Goal: Obtain resource: Download file/media

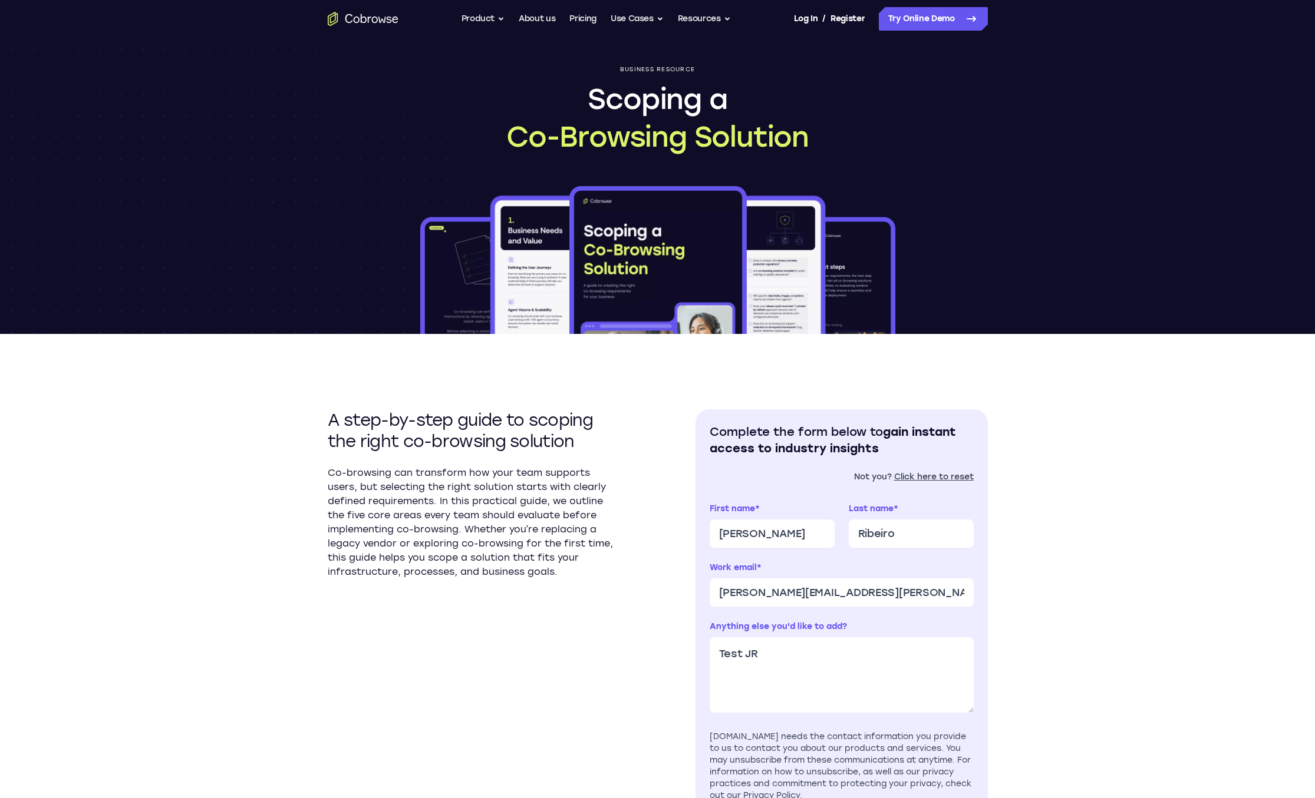
click at [516, 469] on p "Co-browsing can transform how your team supports users, but selecting the right…" at bounding box center [474, 522] width 292 height 113
click at [533, 462] on section "A step-by-step guide to scoping the right co-browsing solution Co-browsing can …" at bounding box center [474, 659] width 292 height 498
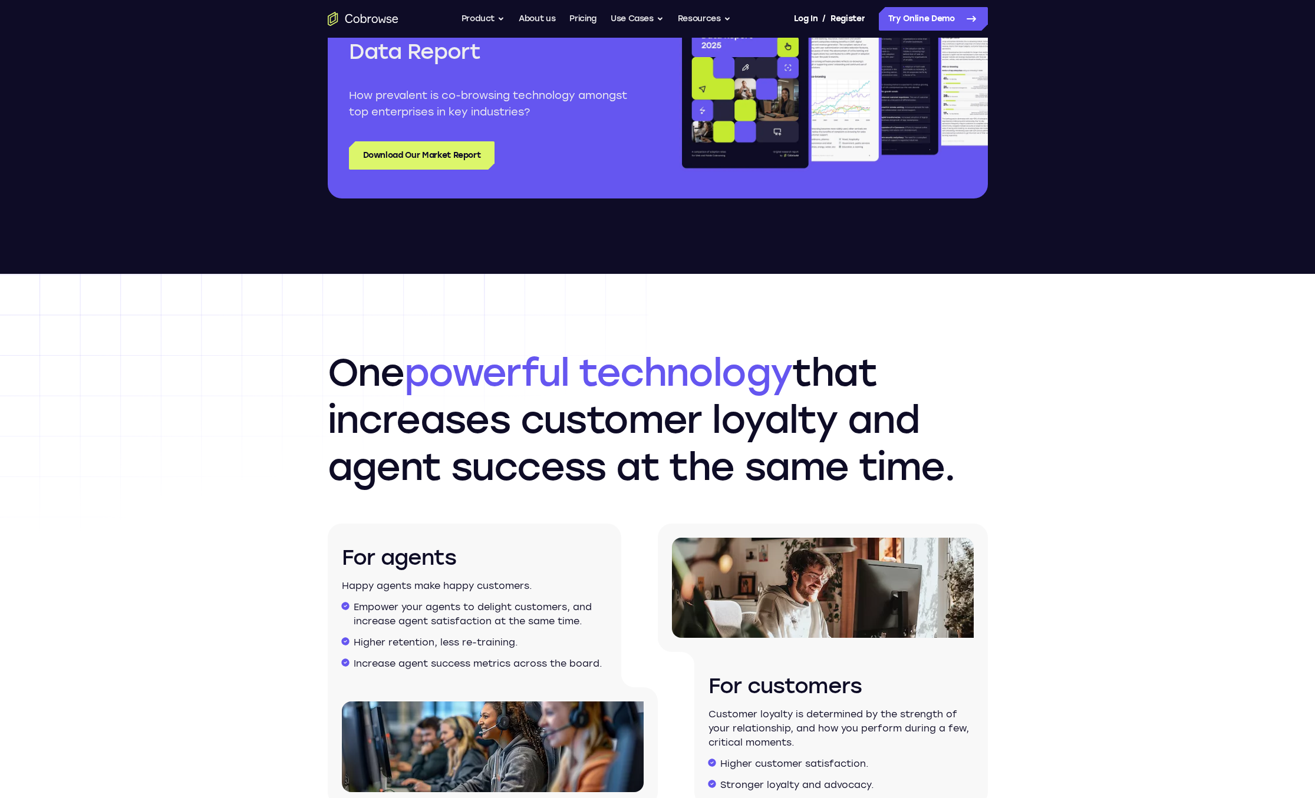
scroll to position [1470, 0]
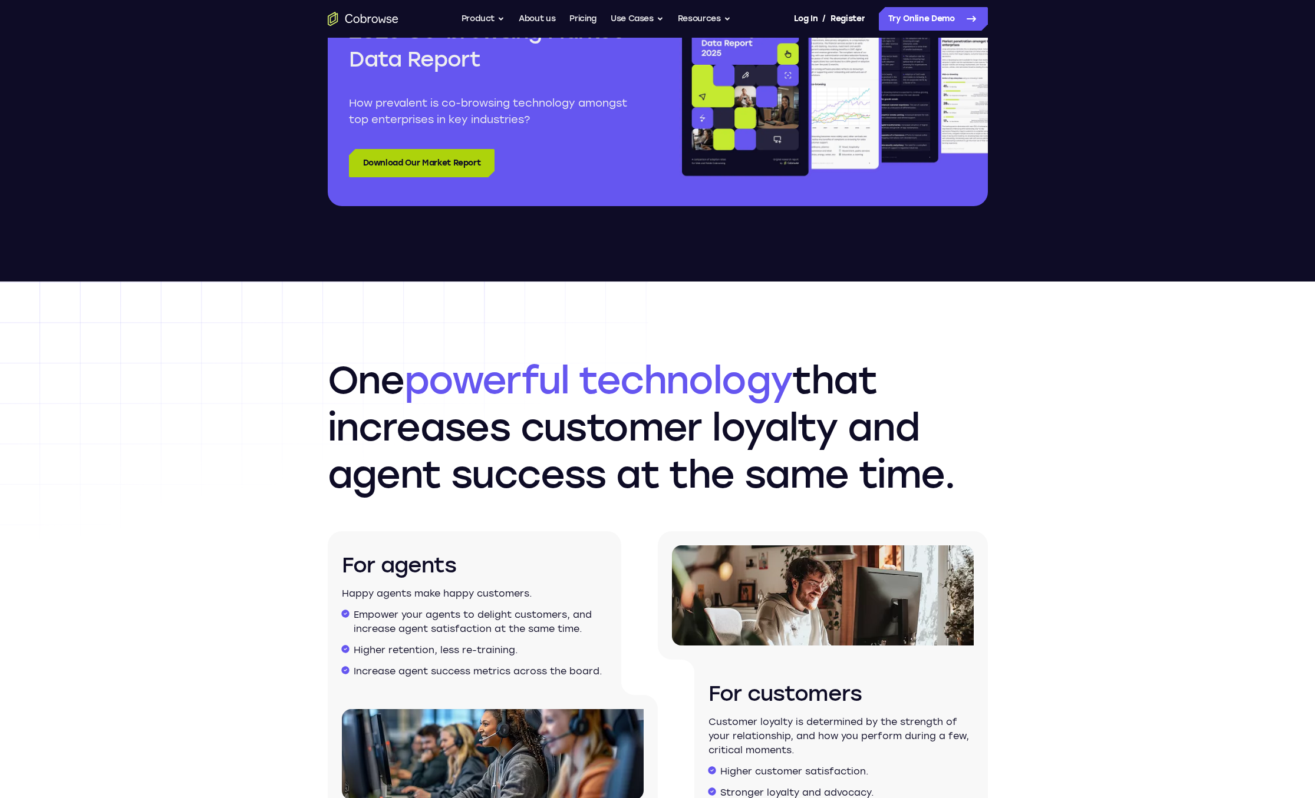
click at [460, 164] on link "Download Our Market Report" at bounding box center [422, 163] width 146 height 28
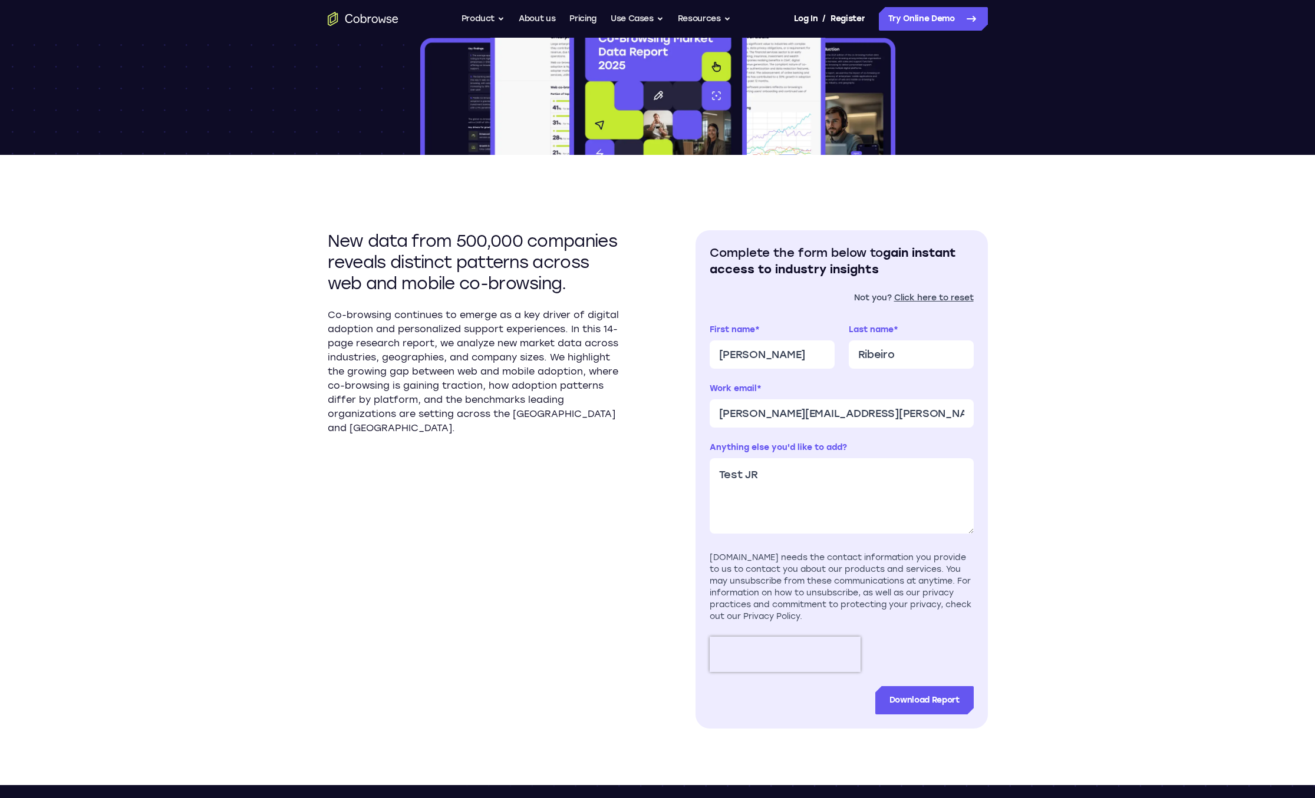
scroll to position [245, 0]
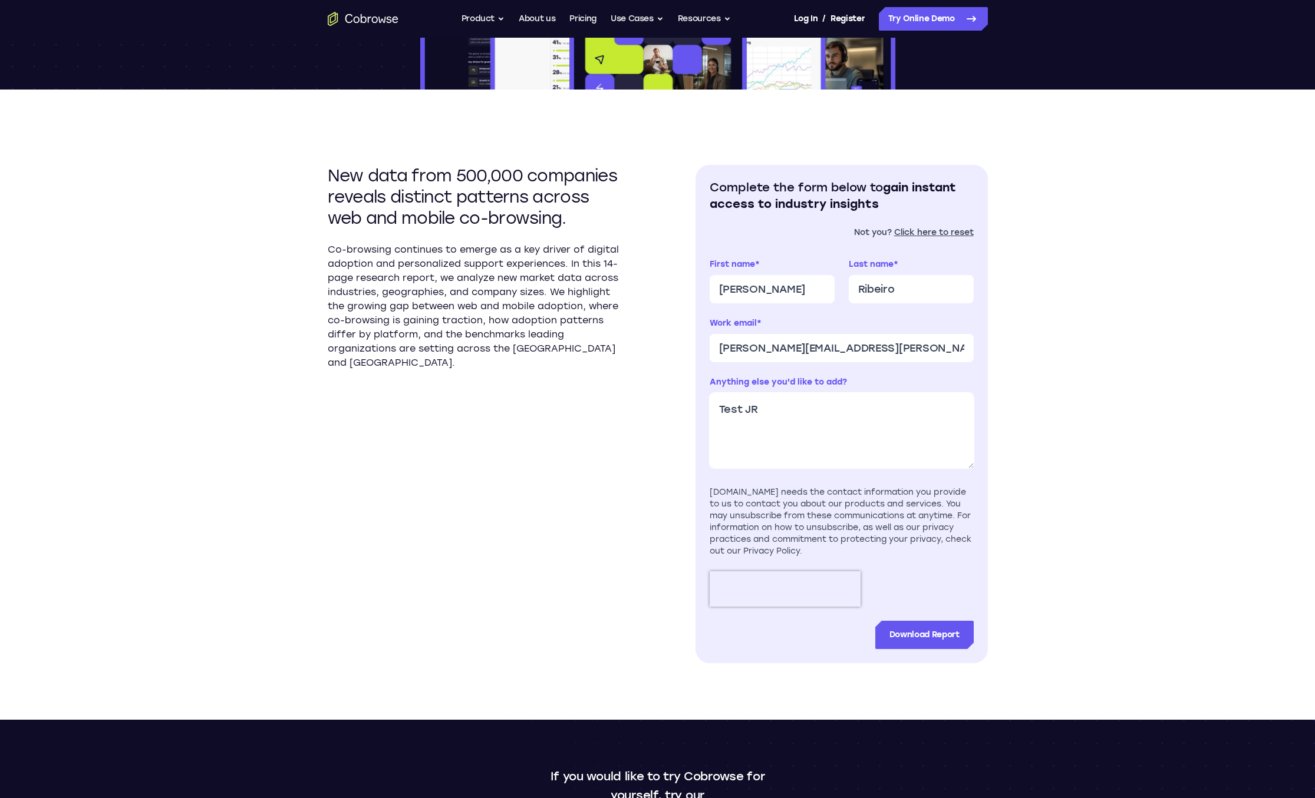
click at [803, 393] on textarea "Test JR" at bounding box center [841, 430] width 264 height 75
click at [803, 407] on textarea "Test JR" at bounding box center [841, 430] width 264 height 75
type textarea "Test JR - 2025 report"
click at [932, 641] on input "Download Report" at bounding box center [924, 635] width 98 height 28
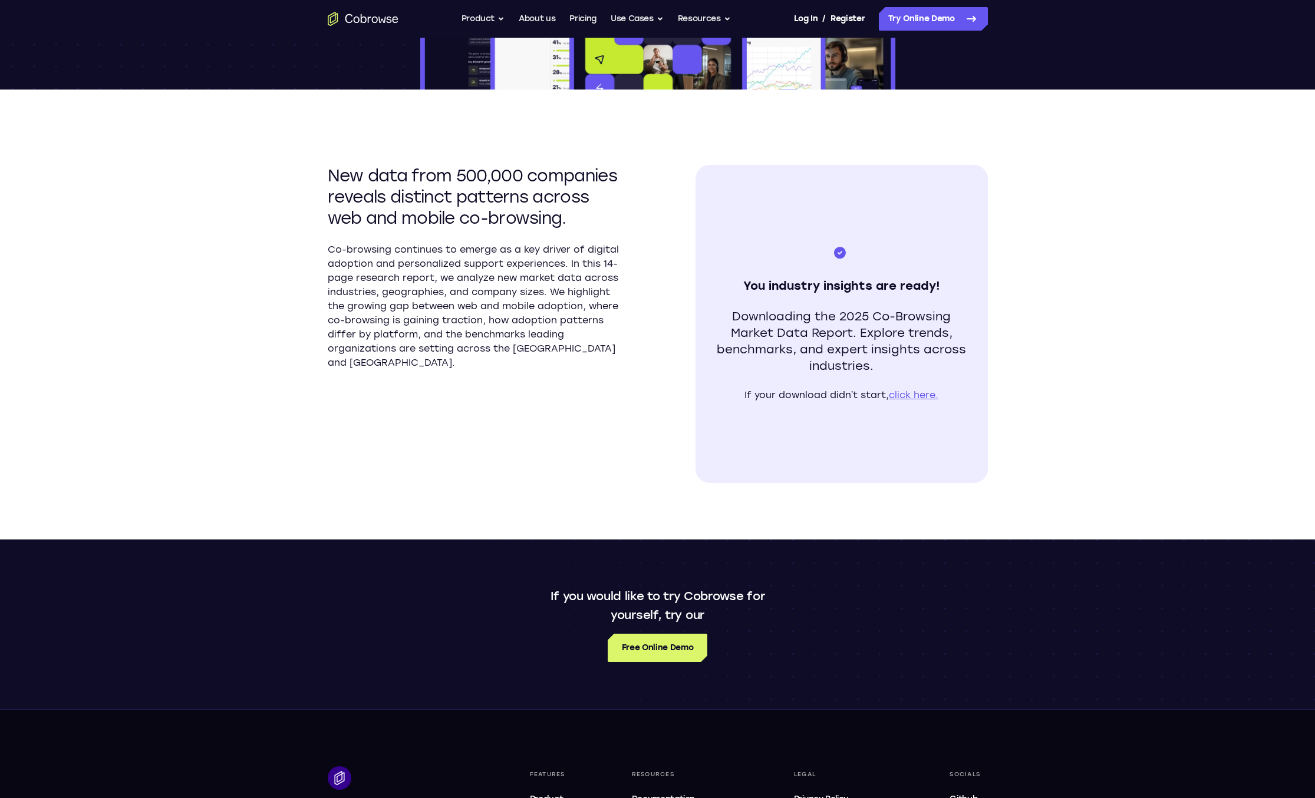
scroll to position [0, 0]
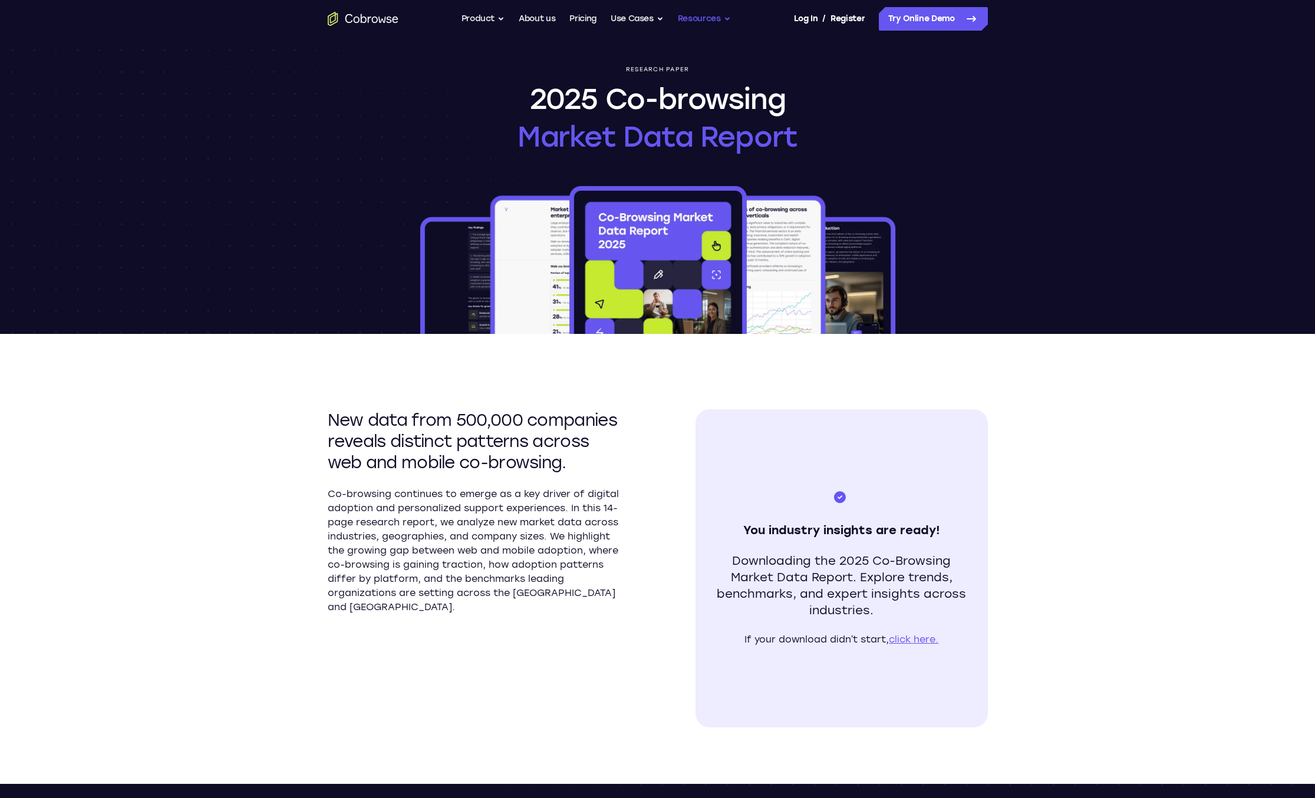
click at [691, 19] on button "Resources" at bounding box center [704, 19] width 53 height 24
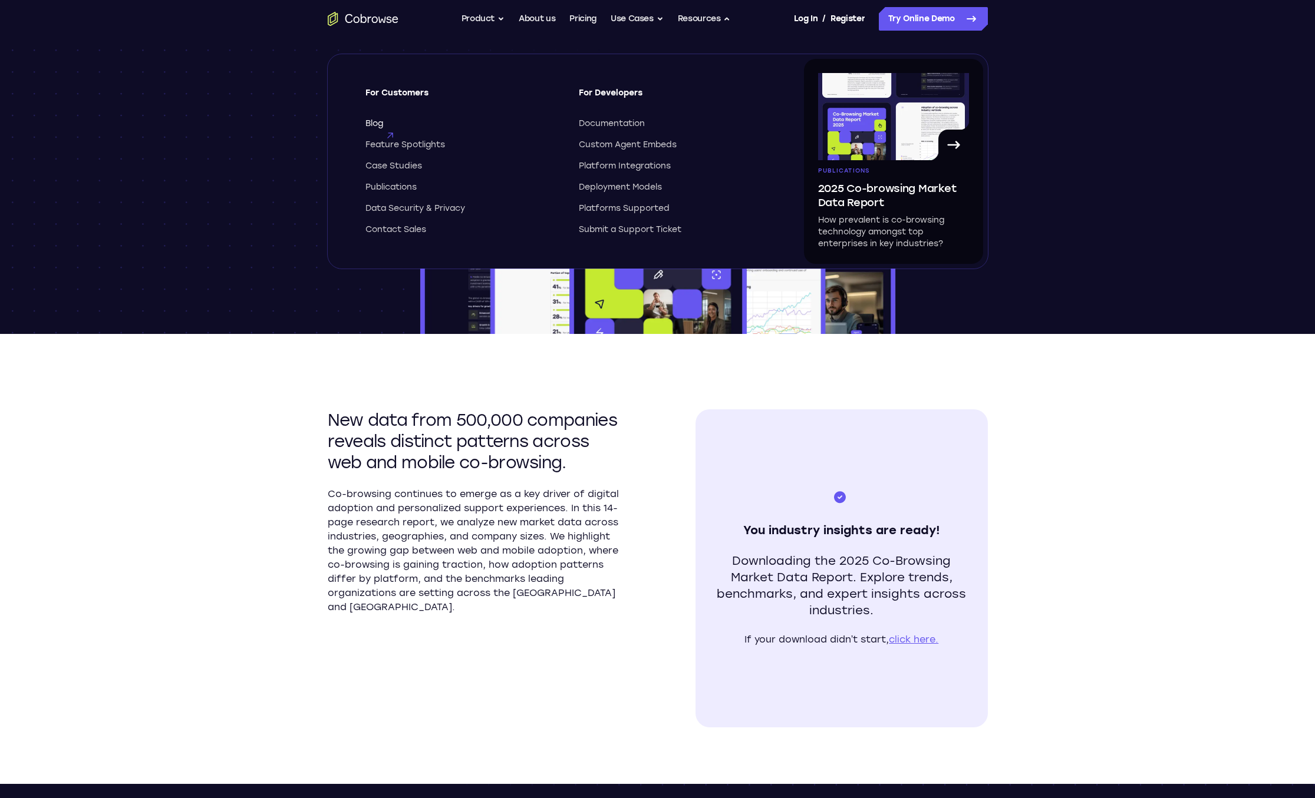
click at [377, 120] on span "Blog" at bounding box center [374, 124] width 18 height 12
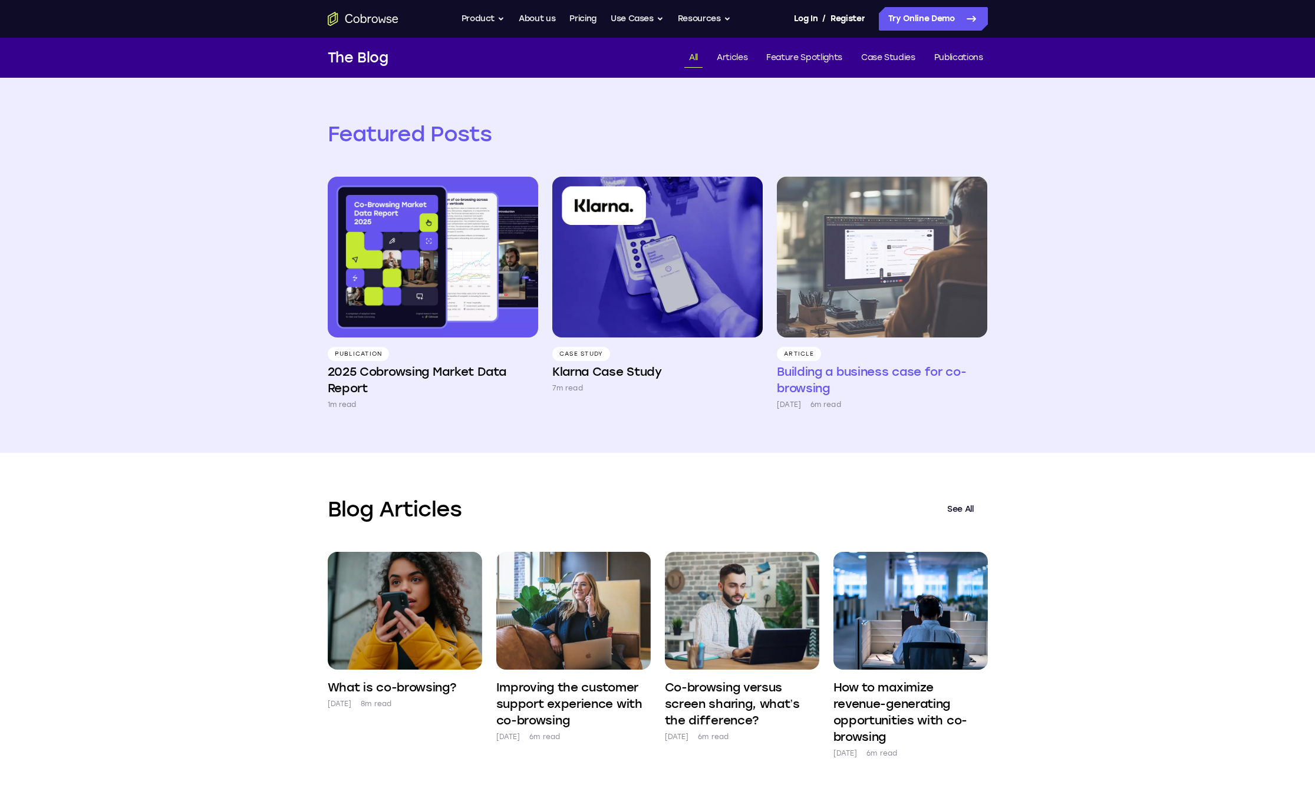
click at [847, 374] on h4 "Building a business case for co-browsing" at bounding box center [882, 380] width 210 height 33
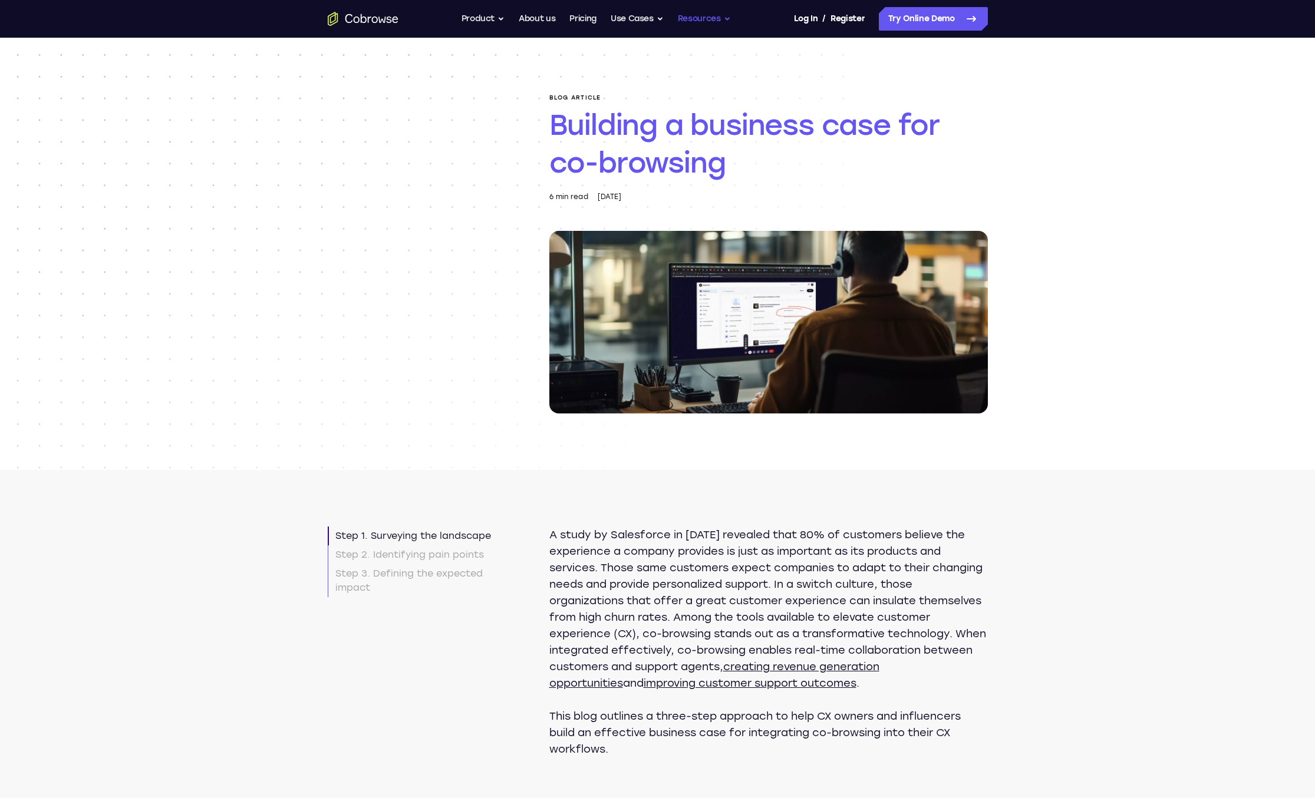
click at [718, 14] on button "Resources" at bounding box center [704, 19] width 53 height 24
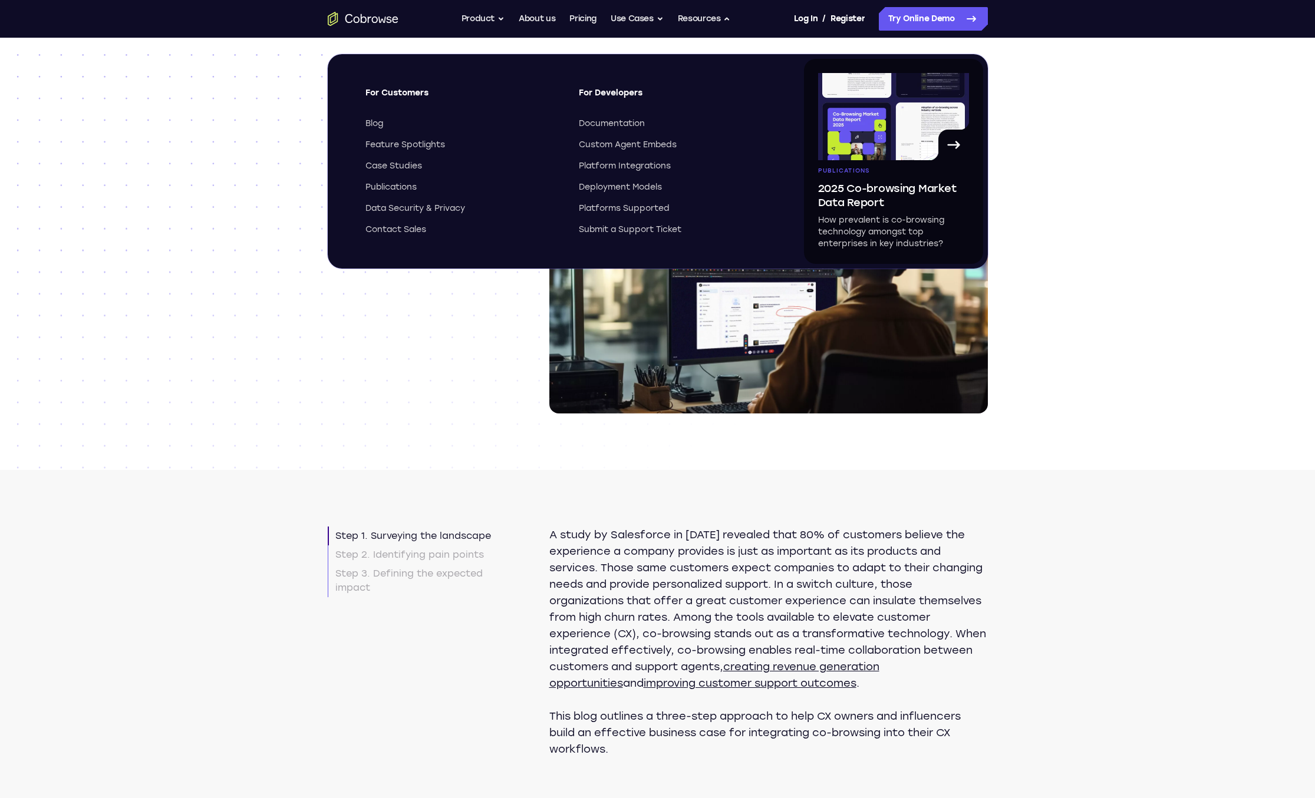
click at [180, 226] on header "Blog article Building a business case for co-browsing 6 min read 24w ago" at bounding box center [657, 254] width 1315 height 432
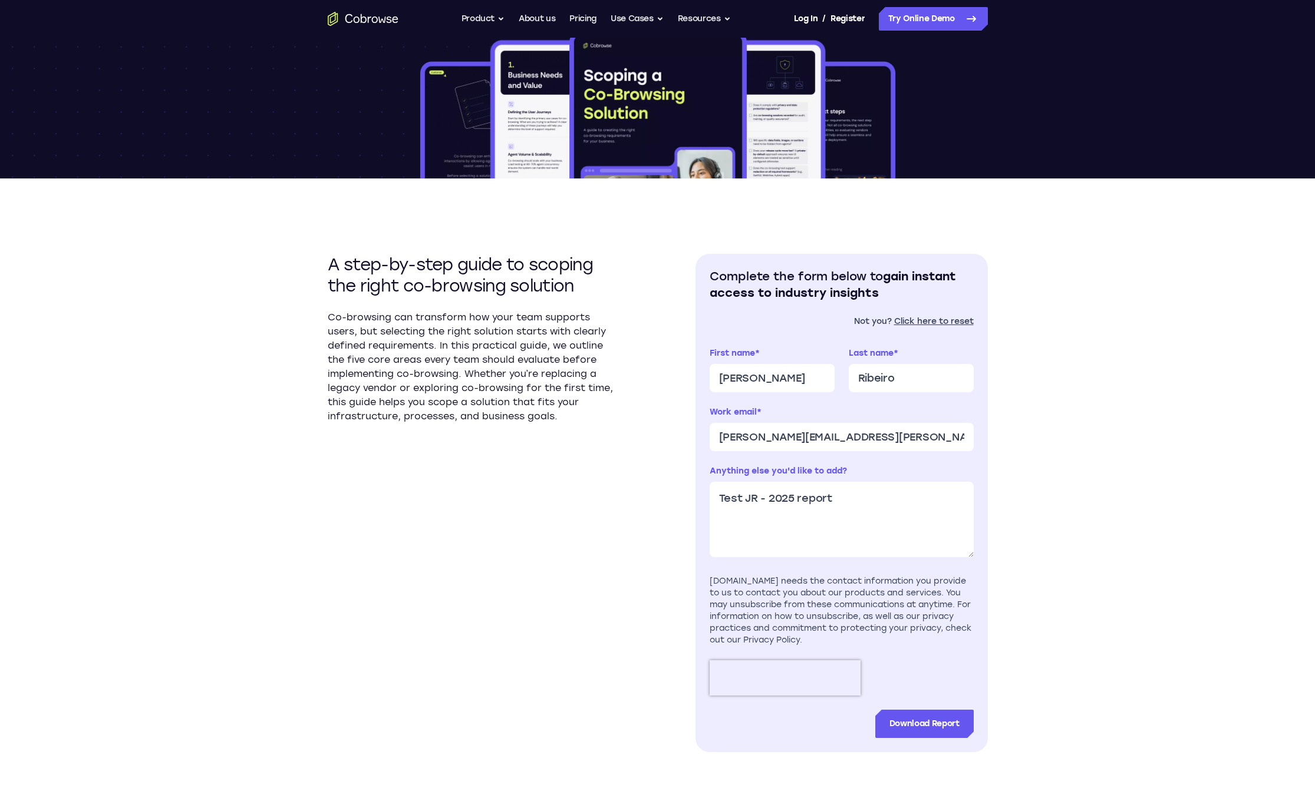
scroll to position [221, 0]
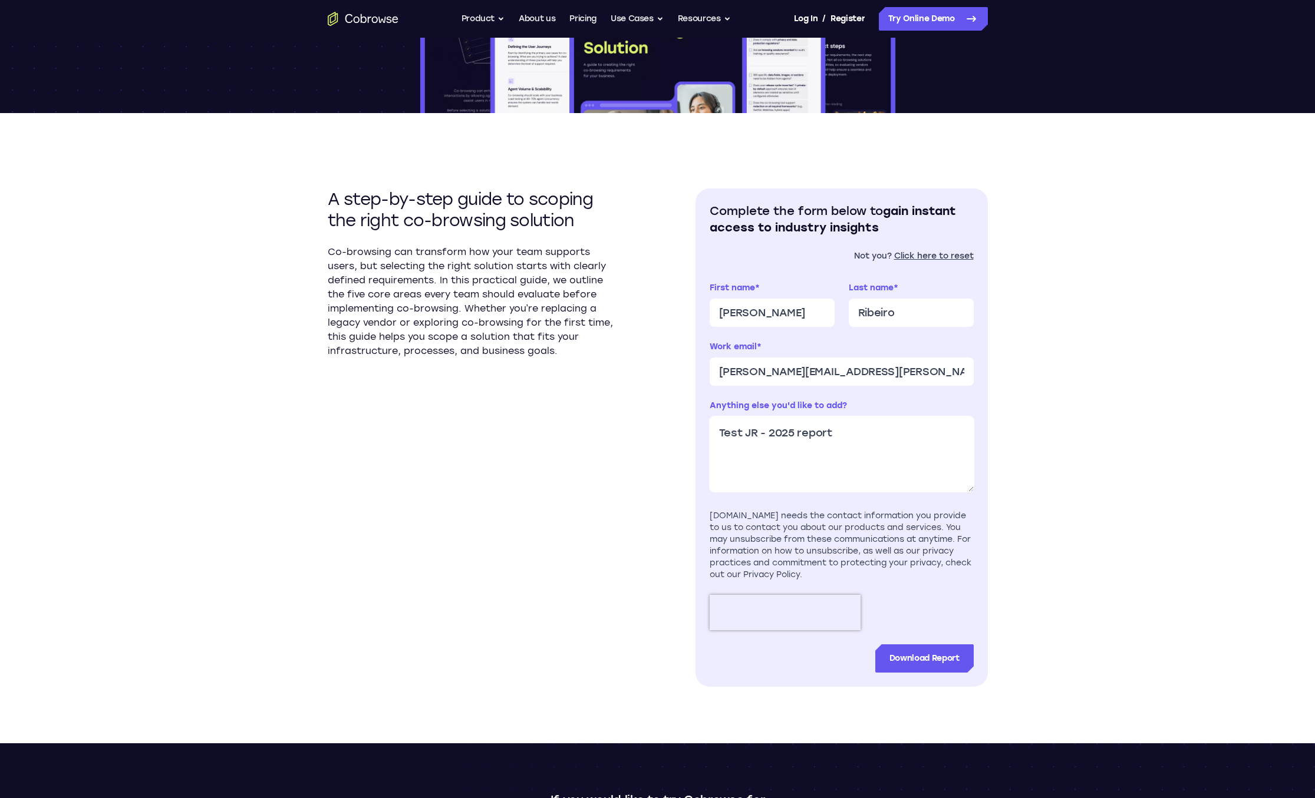
click at [778, 435] on textarea "Test JR - 2025 report" at bounding box center [841, 454] width 264 height 75
type textarea "Test JR - scoping"
click at [912, 658] on input "Download Report" at bounding box center [924, 659] width 98 height 28
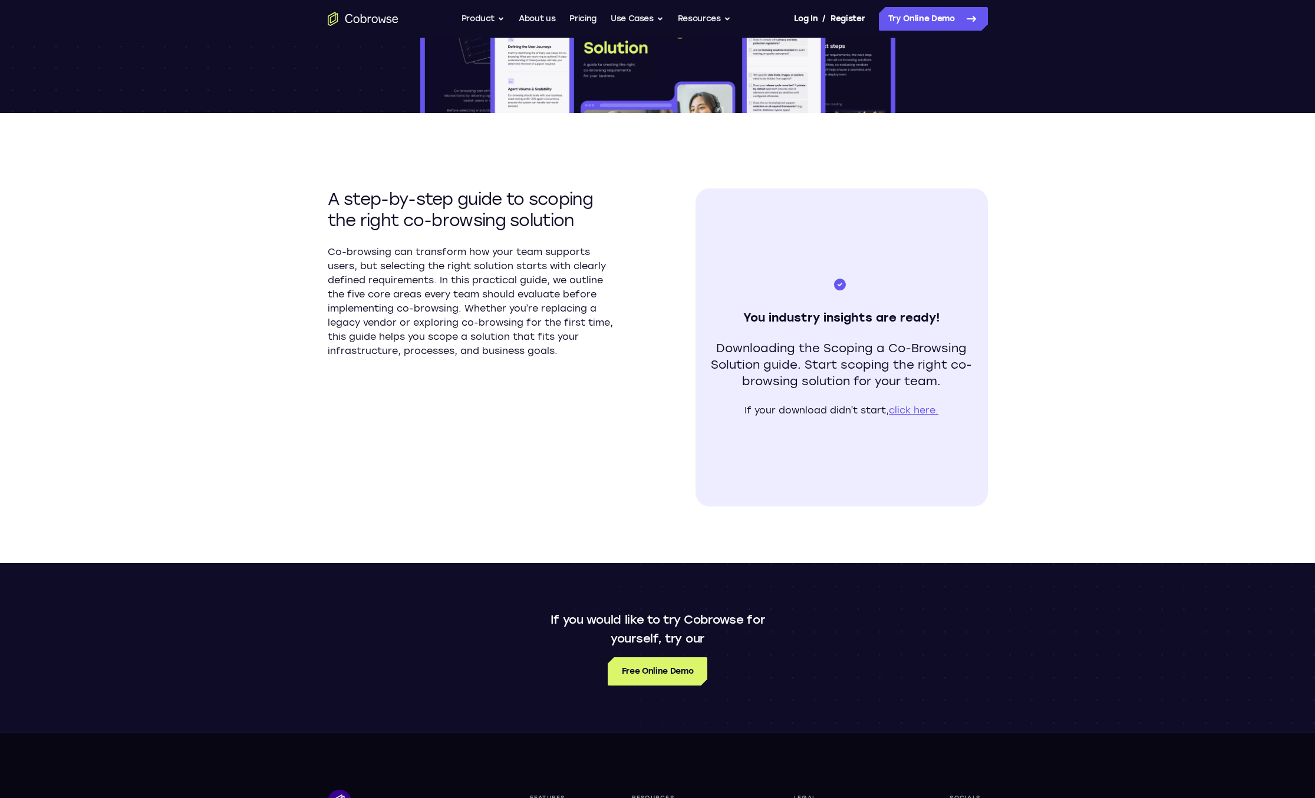
click at [659, 464] on div "A step-by-[PERSON_NAME] to scoping the right co-browsing solution Co-browsing c…" at bounding box center [658, 338] width 660 height 450
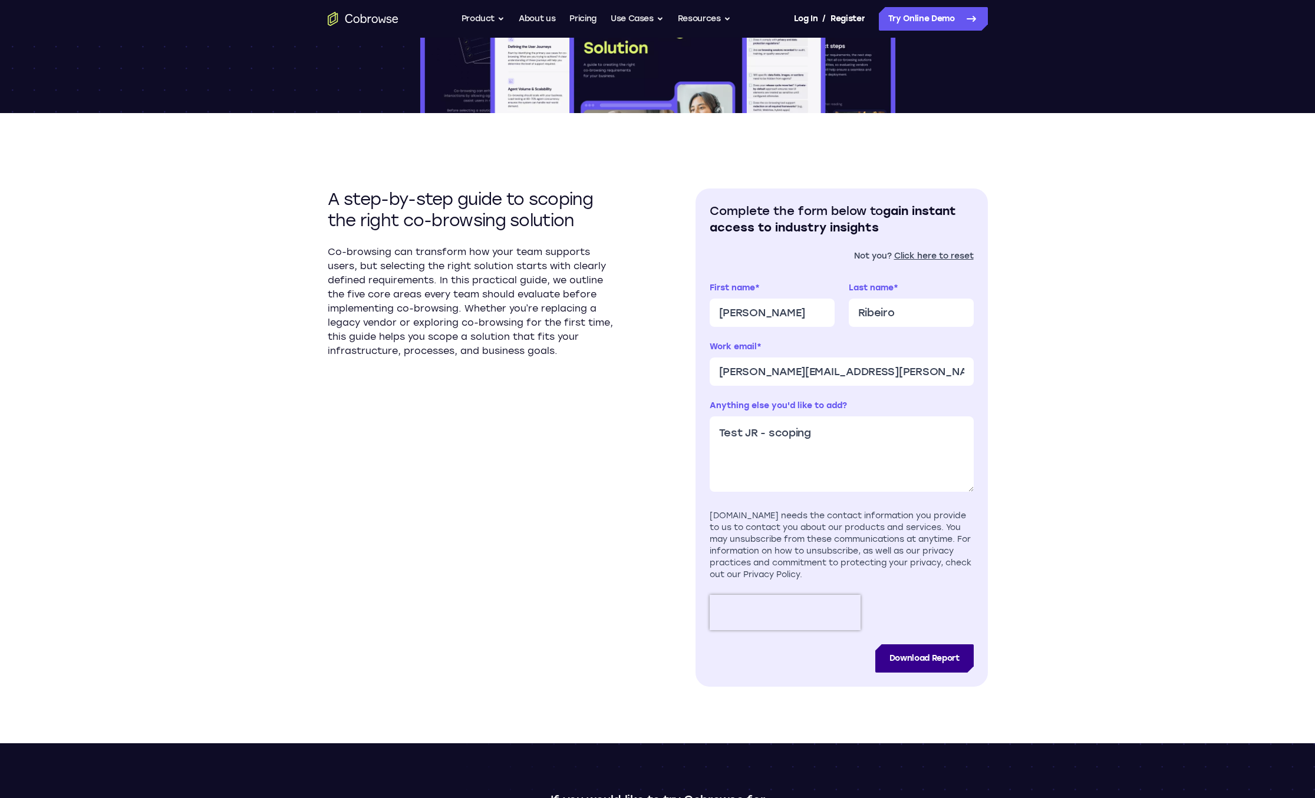
click at [921, 666] on input "Download Report" at bounding box center [924, 659] width 98 height 28
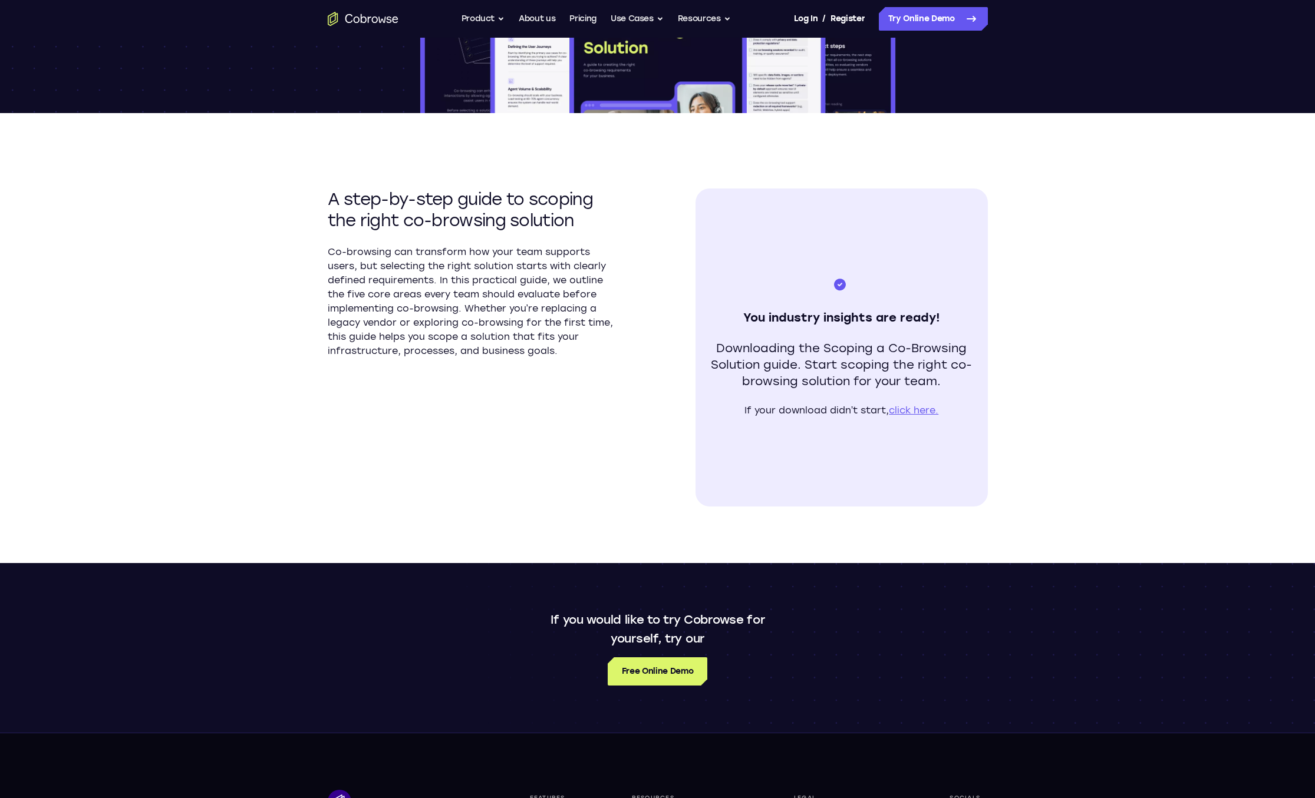
click at [471, 429] on section "A step-by-step guide to scoping the right co-browsing solution Co-browsing can …" at bounding box center [474, 348] width 292 height 318
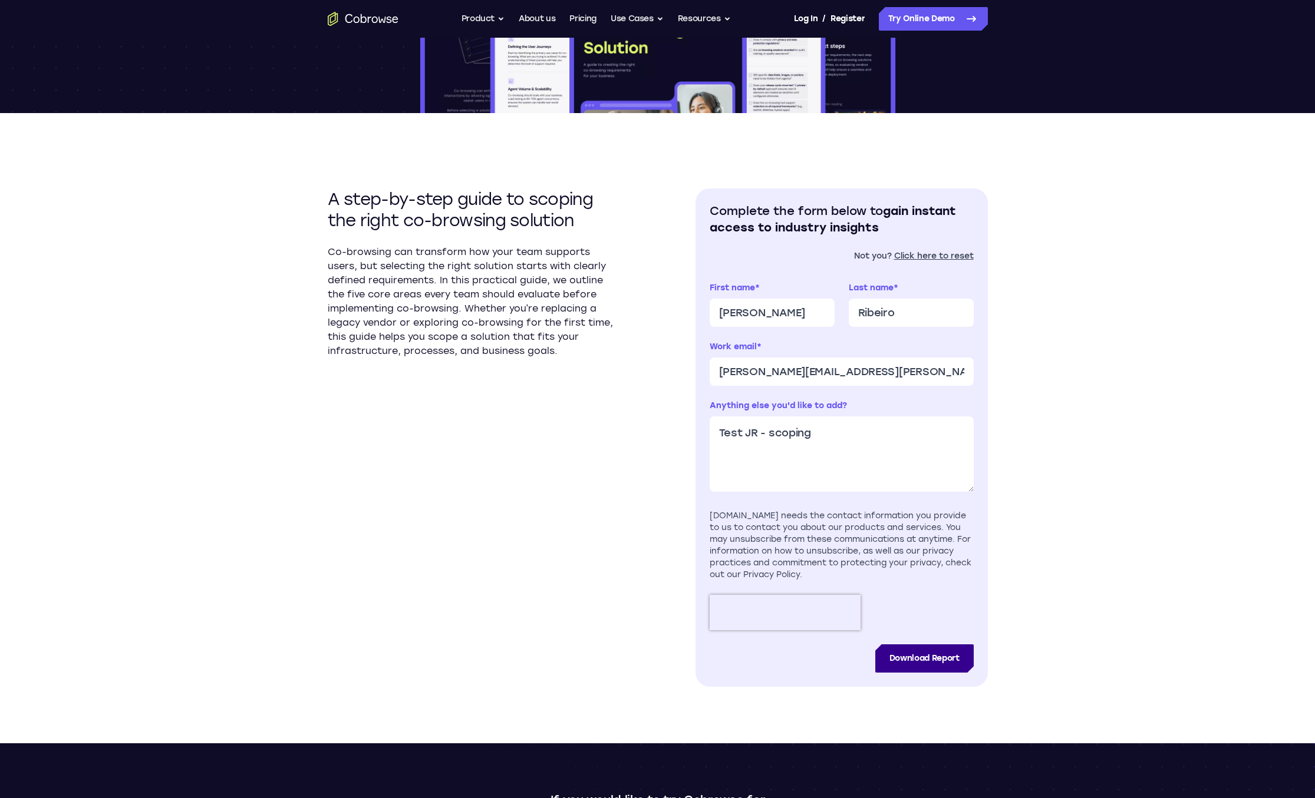
click at [911, 662] on input "Download Report" at bounding box center [924, 659] width 98 height 28
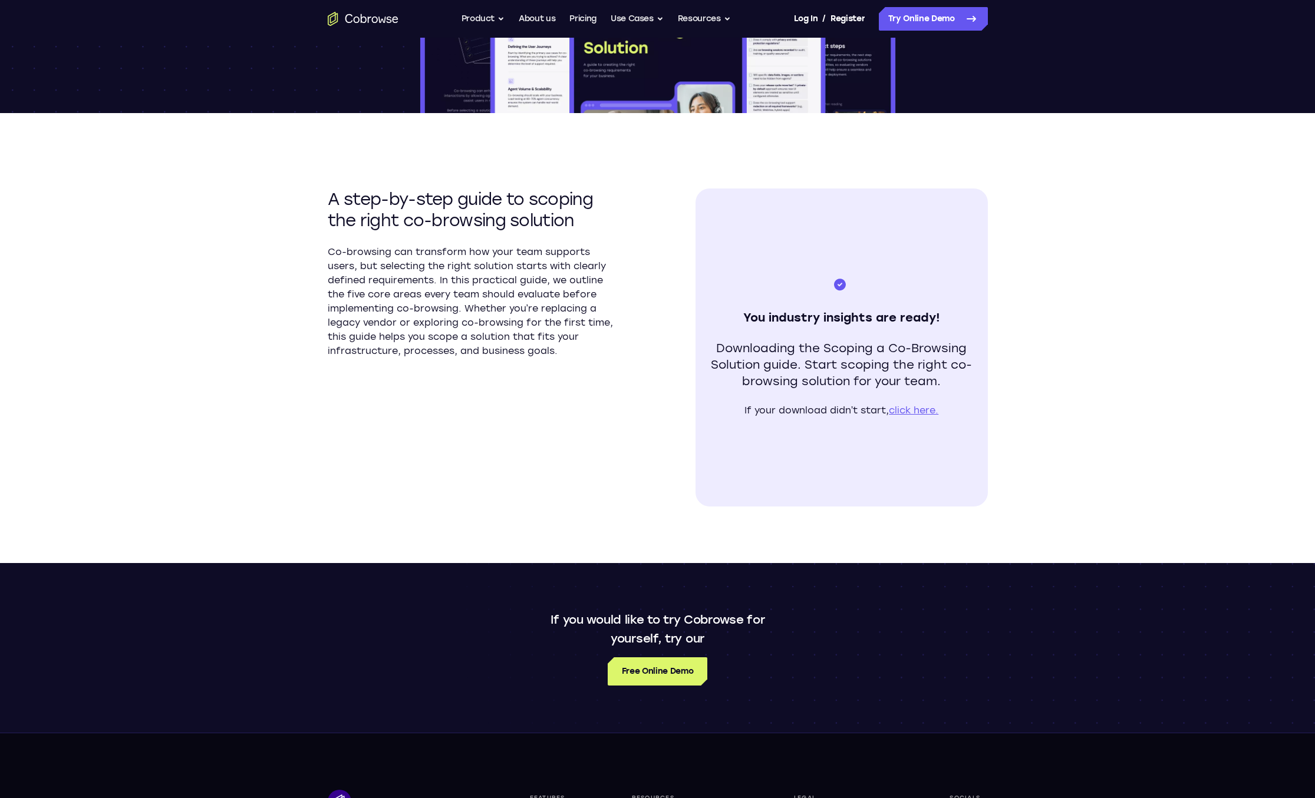
click at [646, 447] on div "A step-by-step guide to scoping the right co-browsing solution Co-browsing can …" at bounding box center [658, 338] width 660 height 450
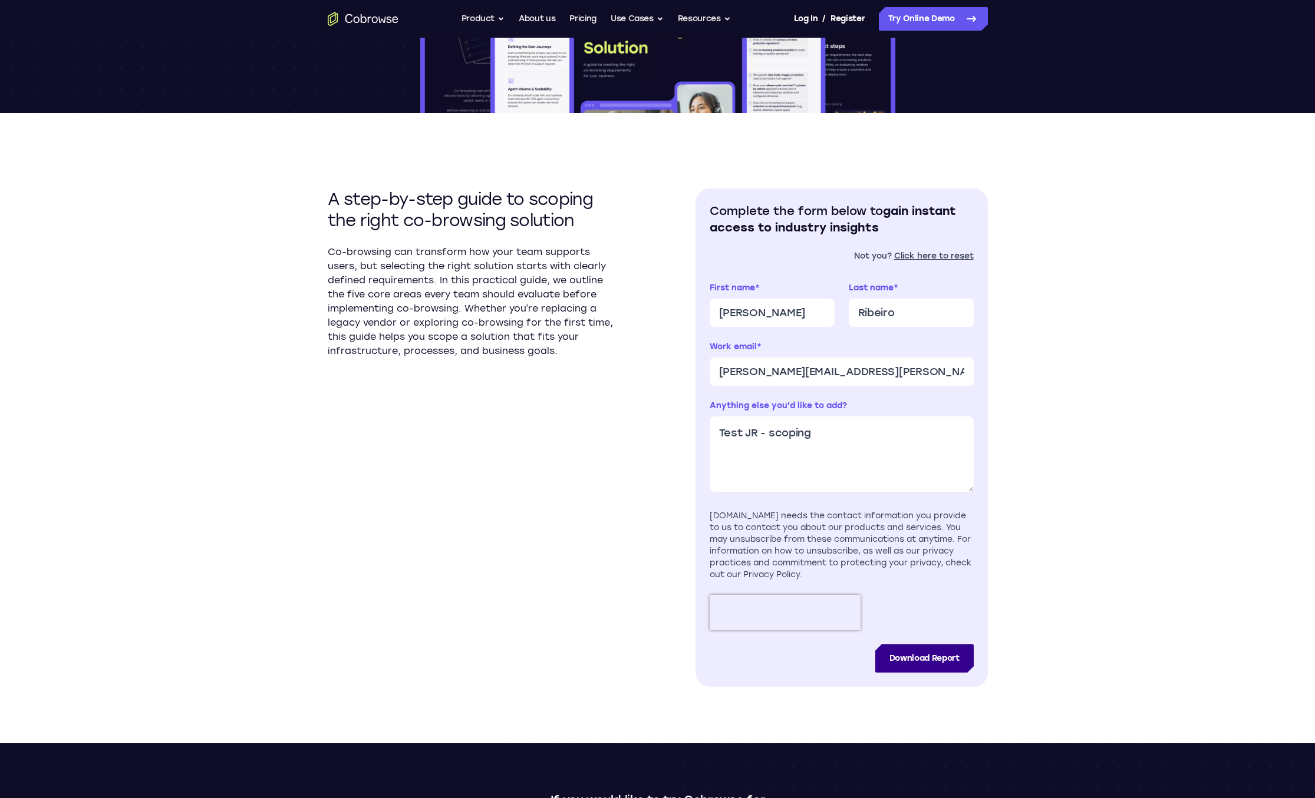
click at [939, 660] on input "Download Report" at bounding box center [924, 659] width 98 height 28
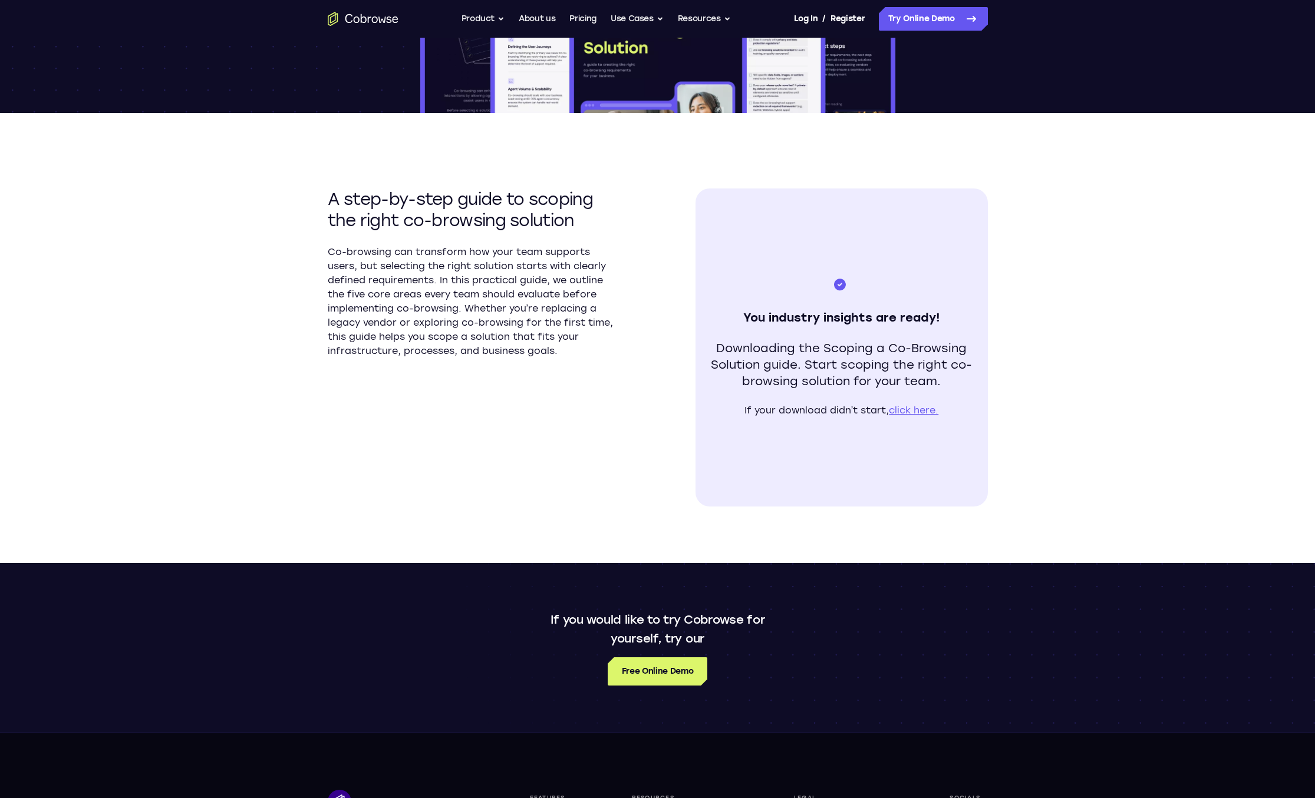
click at [544, 395] on section "A step-by-[PERSON_NAME] to scoping the right co-browsing solution Co-browsing c…" at bounding box center [474, 348] width 292 height 318
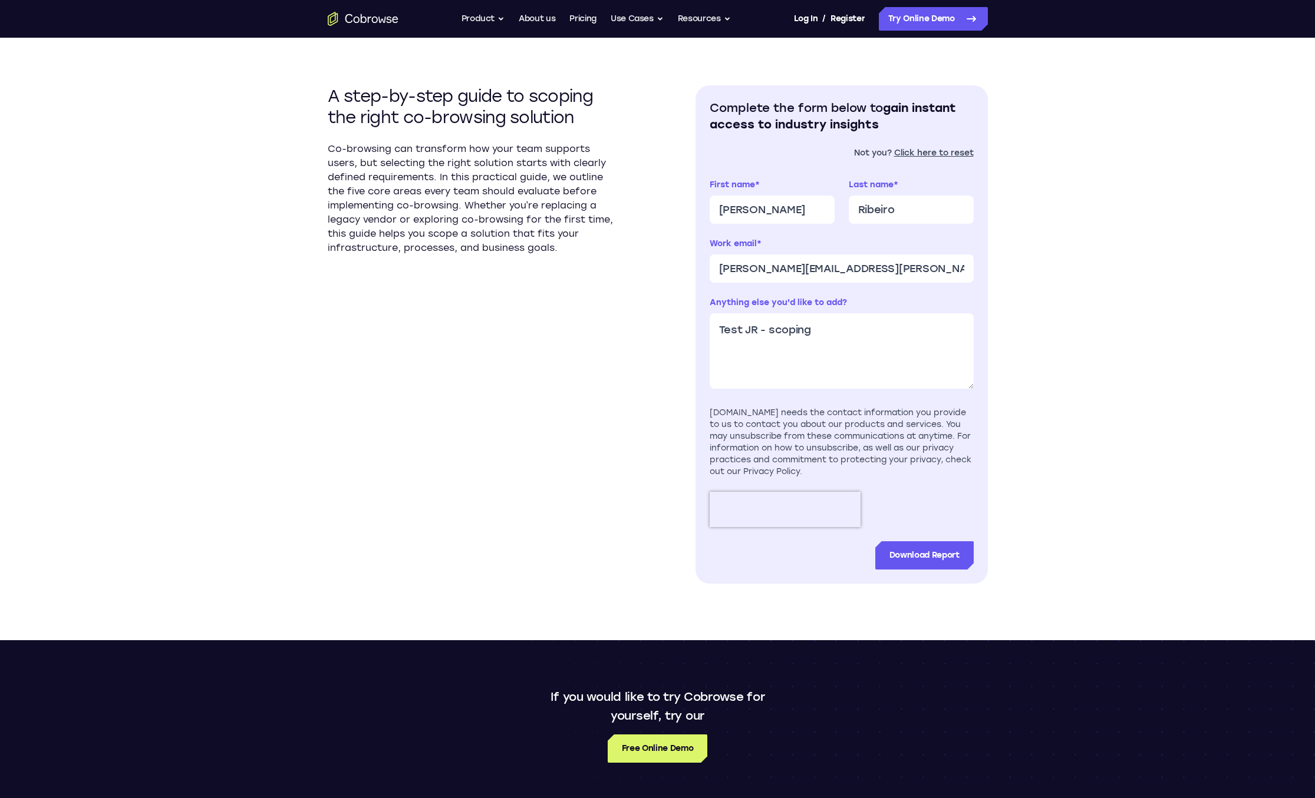
scroll to position [317, 0]
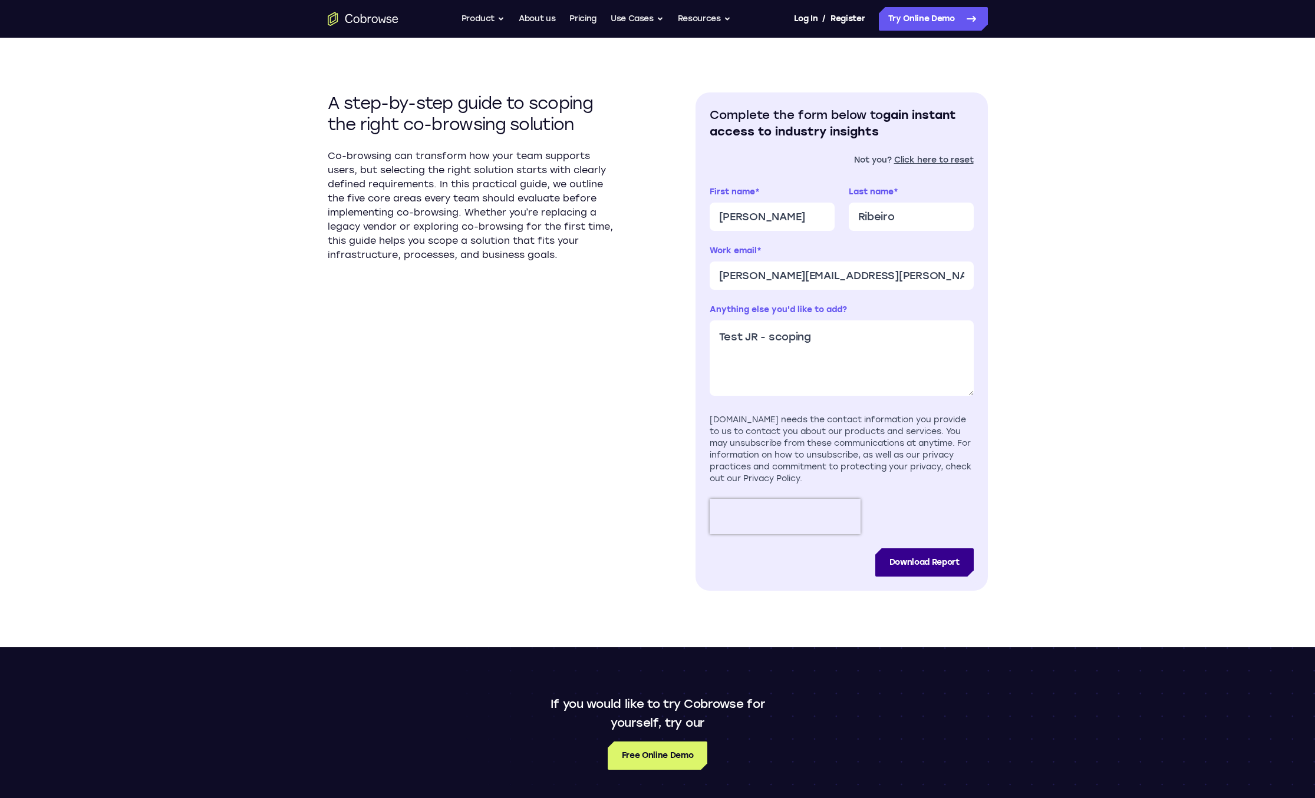
click at [919, 557] on input "Download Report" at bounding box center [924, 563] width 98 height 28
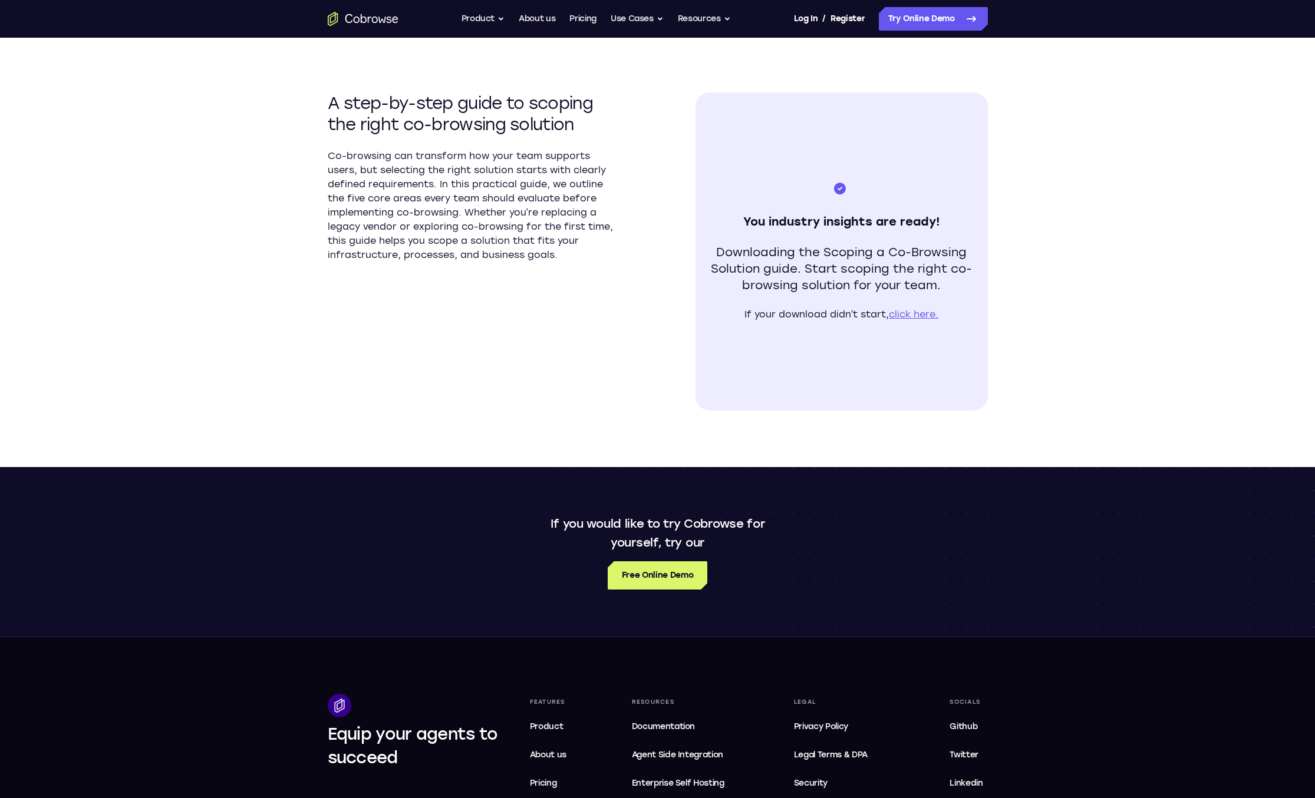
click at [370, 272] on section "A step-by-step guide to scoping the right co-browsing solution Co-browsing can …" at bounding box center [474, 252] width 292 height 318
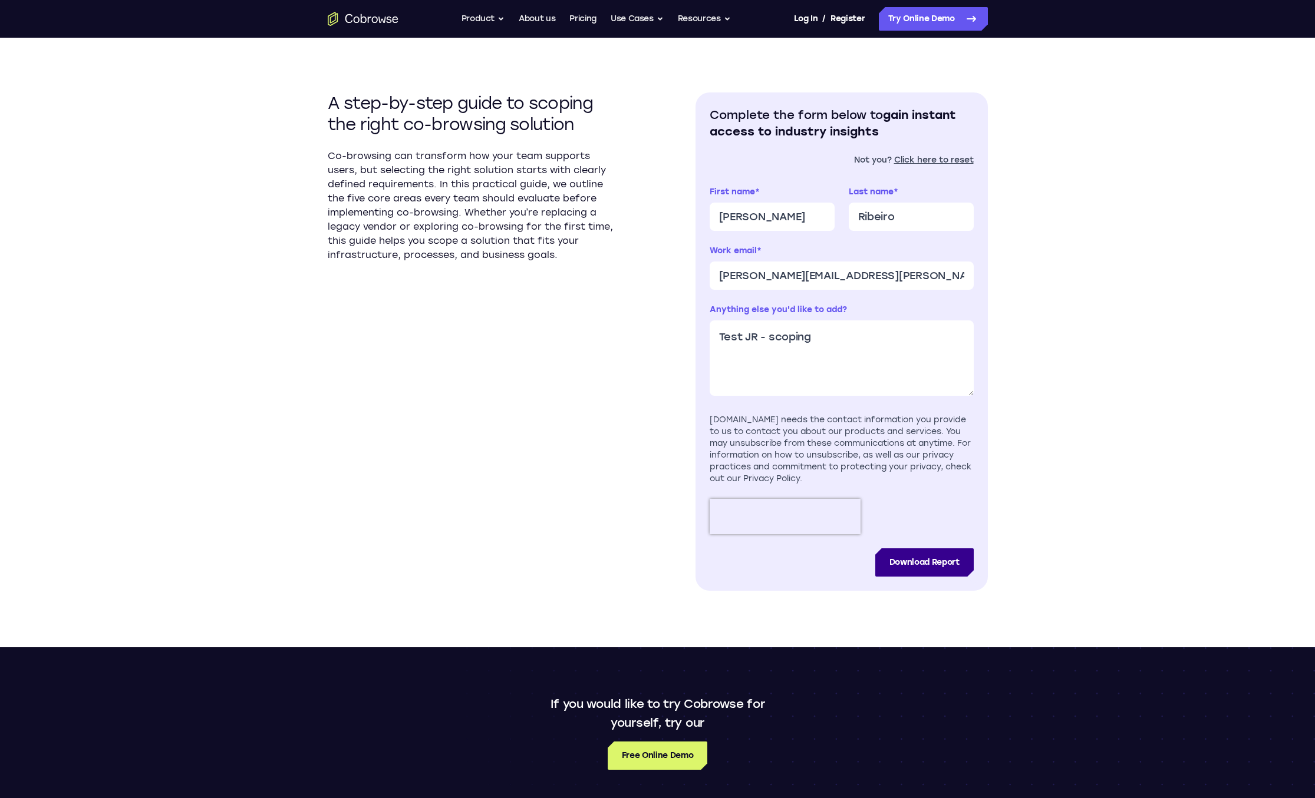
click at [916, 566] on input "Download Report" at bounding box center [924, 563] width 98 height 28
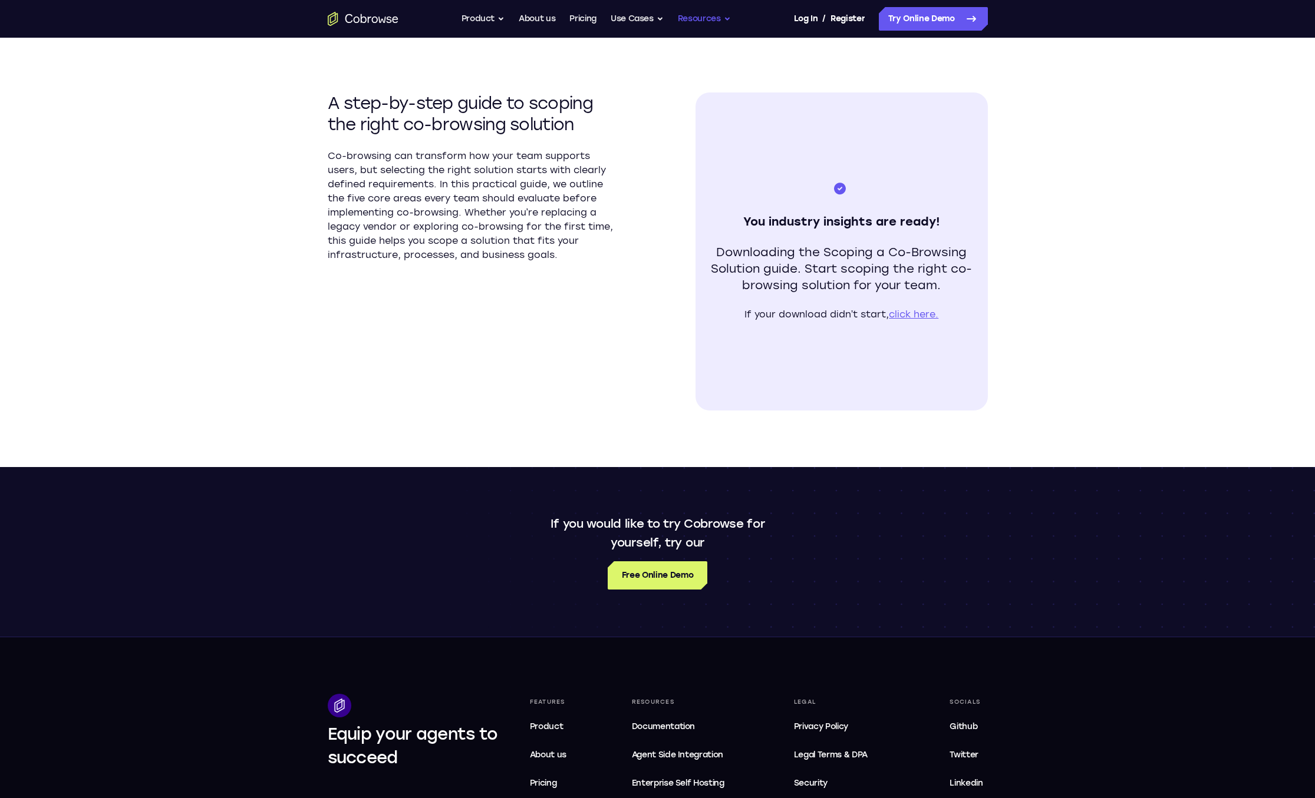
click at [714, 15] on button "Resources" at bounding box center [704, 19] width 53 height 24
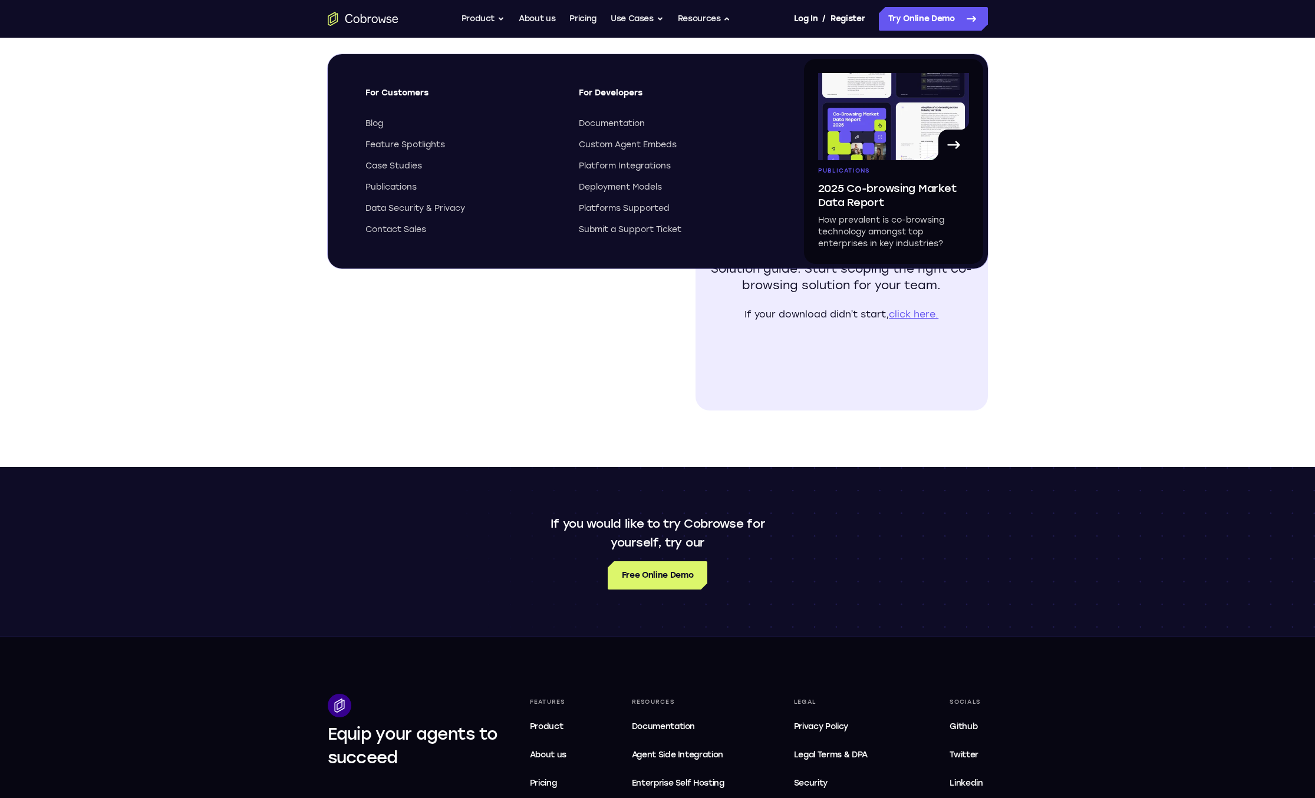
click at [959, 143] on icon at bounding box center [953, 145] width 19 height 19
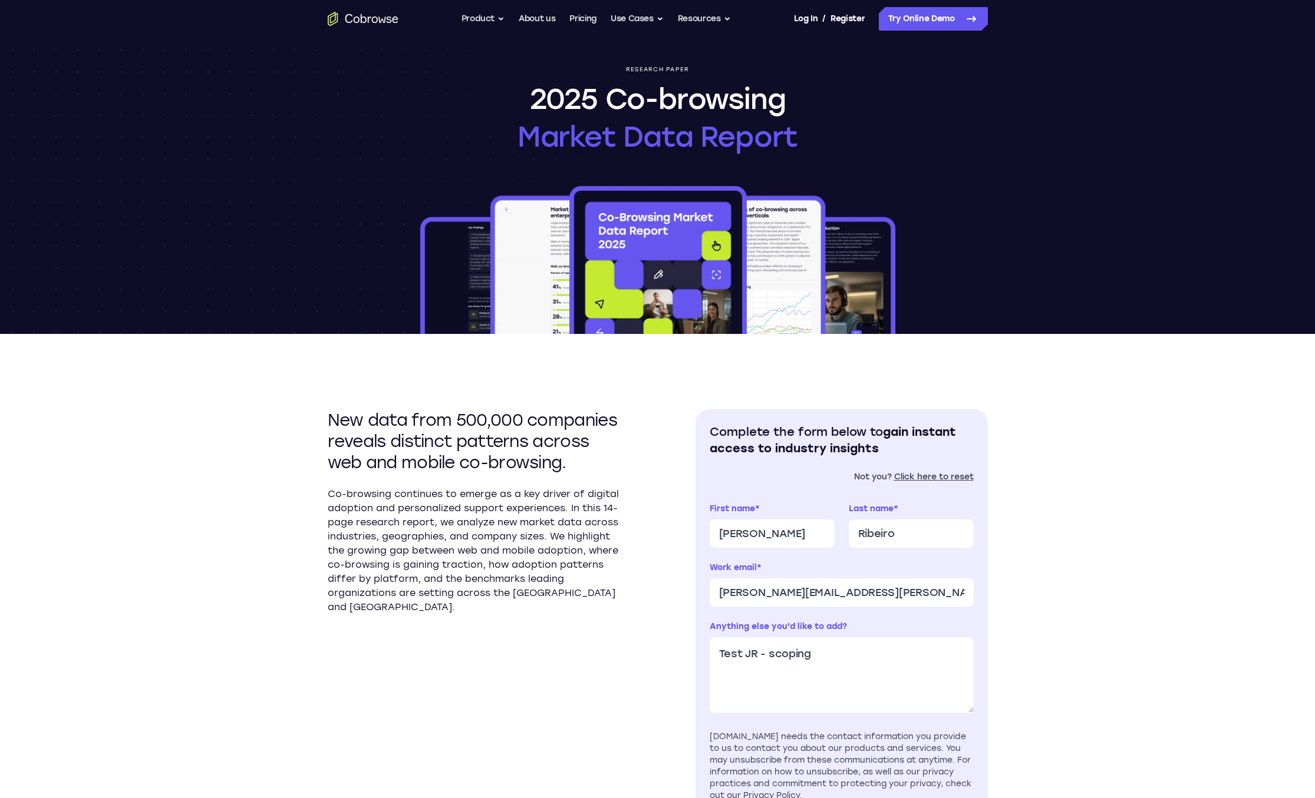
scroll to position [269, 0]
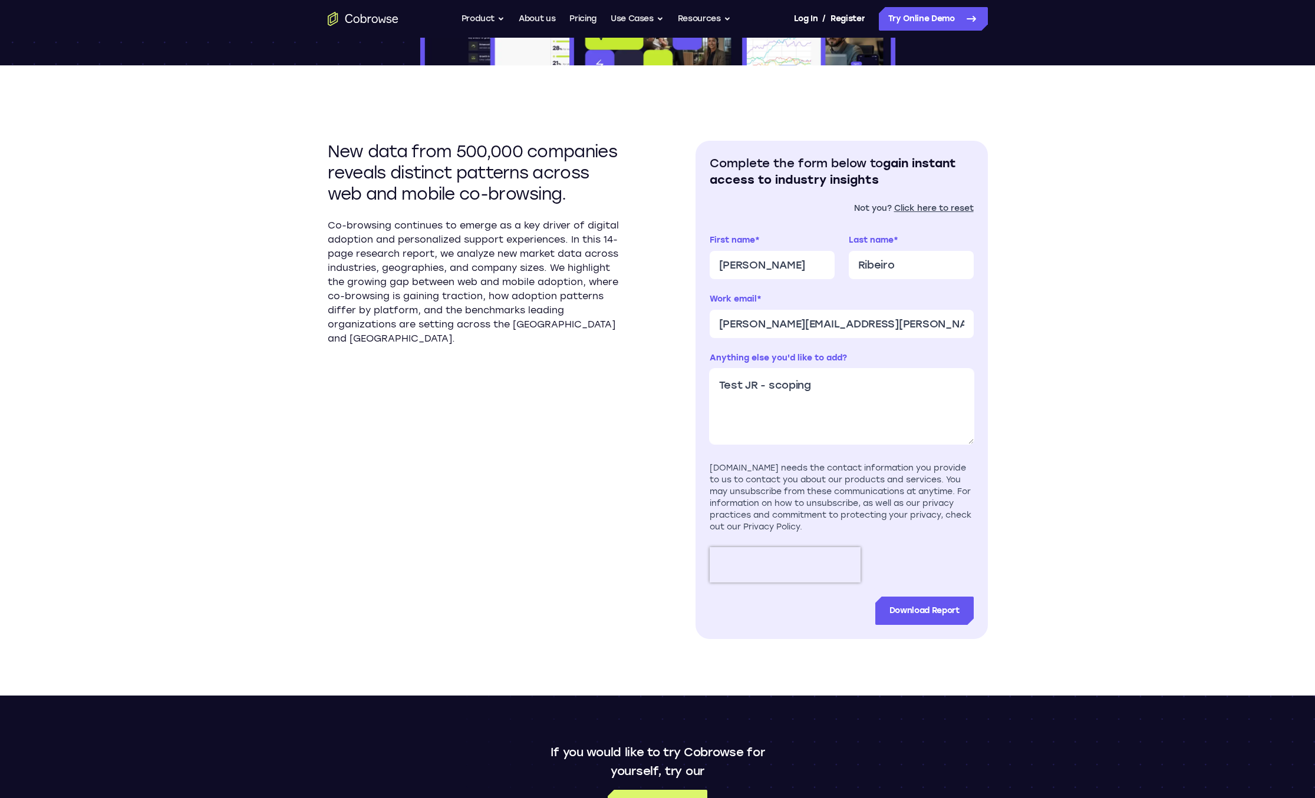
click at [788, 383] on textarea "Test JR - scoping" at bounding box center [841, 406] width 264 height 75
type textarea "Test JR - 2025"
click at [916, 606] on input "Download Report" at bounding box center [924, 611] width 98 height 28
